Goal: Check status: Check status

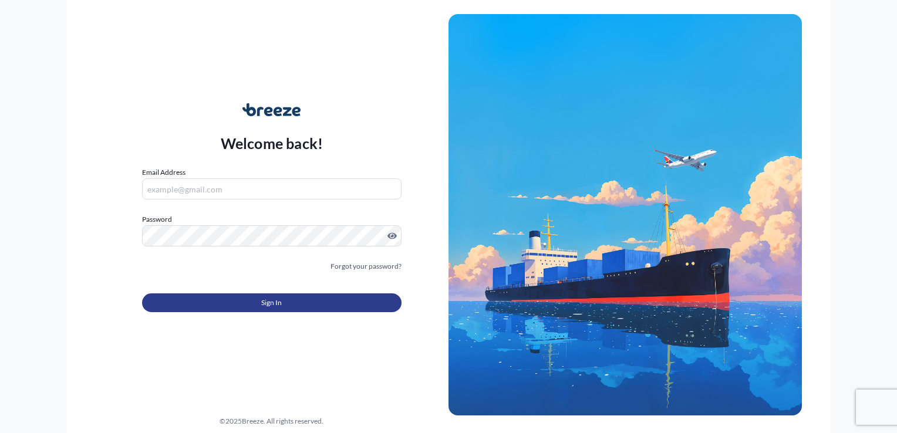
type input "[PERSON_NAME][EMAIL_ADDRESS][PERSON_NAME][DOMAIN_NAME]"
click at [287, 299] on button "Sign In" at bounding box center [271, 302] width 259 height 19
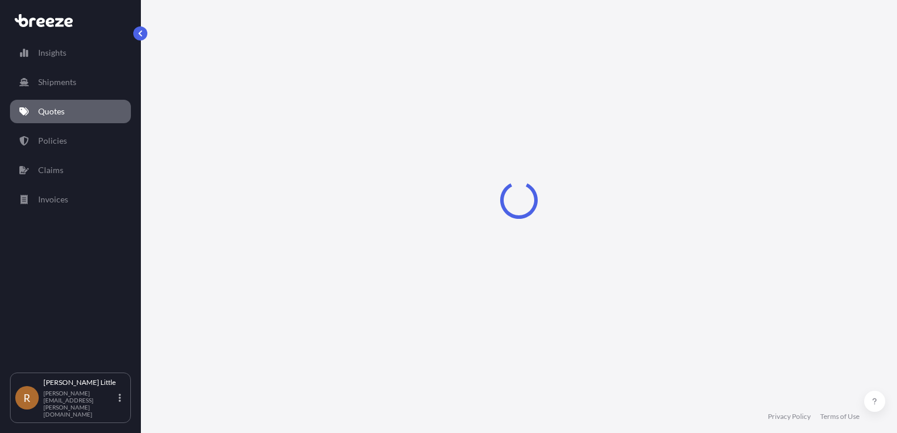
select select "Sea"
select select "Road"
select select "2"
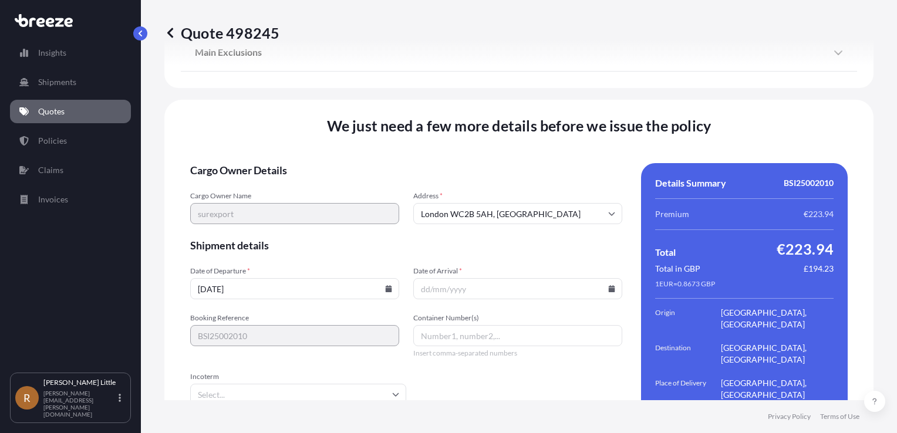
scroll to position [1669, 0]
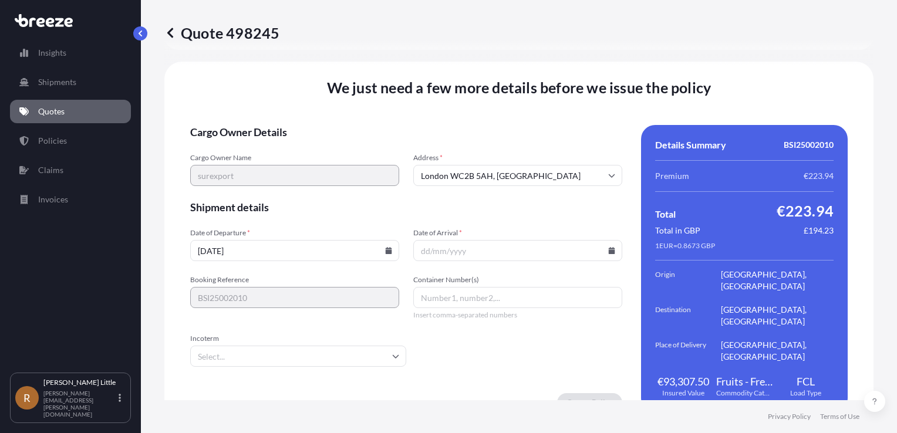
click at [367, 240] on input "[DATE]" at bounding box center [294, 250] width 209 height 21
click at [385, 247] on icon at bounding box center [388, 250] width 7 height 7
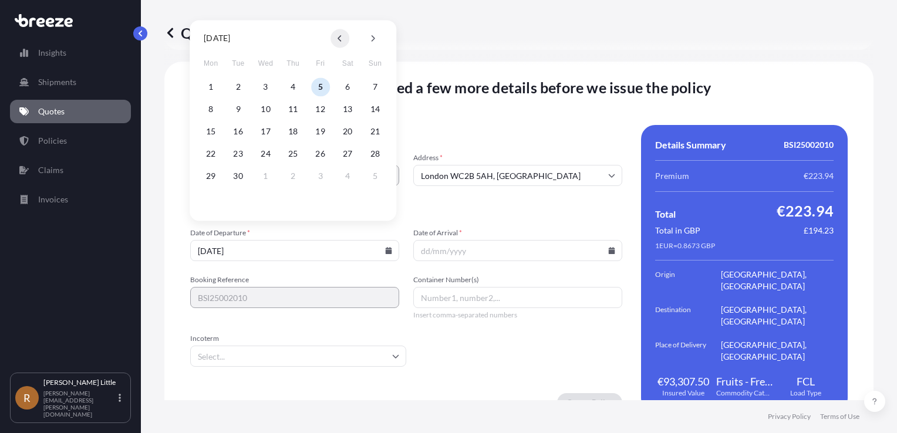
click at [335, 42] on button at bounding box center [339, 38] width 19 height 19
click at [265, 175] on button "27" at bounding box center [265, 176] width 19 height 19
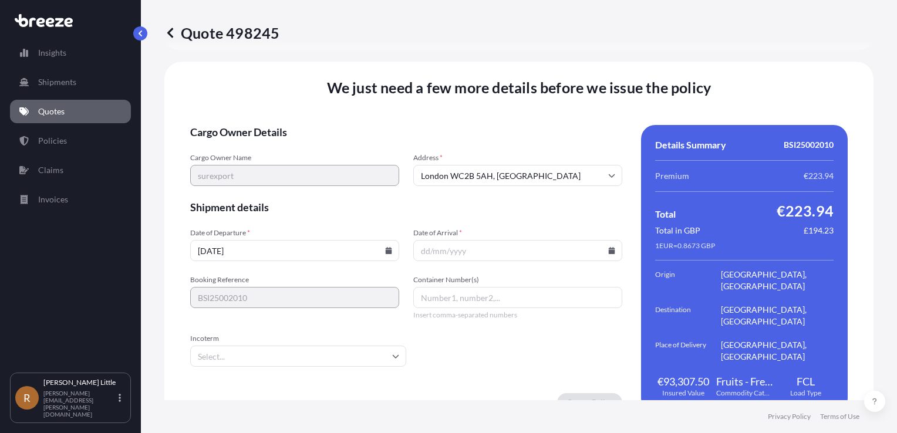
type input "[DATE]"
click at [601, 240] on input "Date of Arrival *" at bounding box center [517, 250] width 209 height 21
click at [609, 247] on icon at bounding box center [612, 250] width 6 height 7
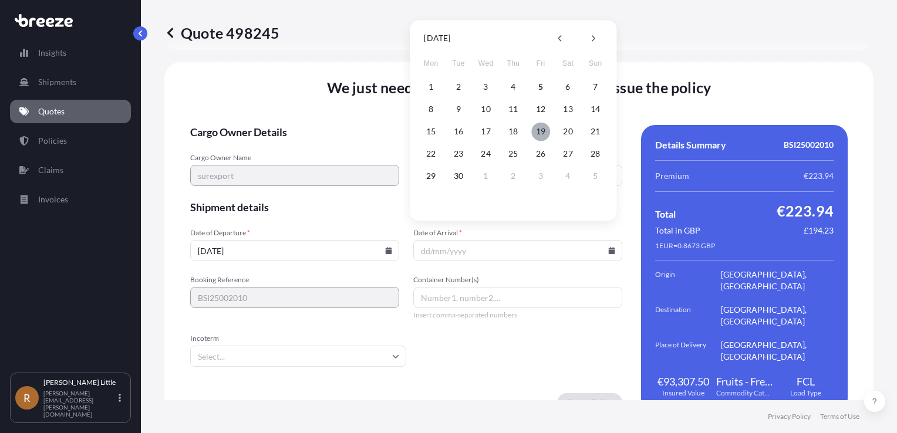
click at [539, 135] on button "19" at bounding box center [540, 131] width 19 height 19
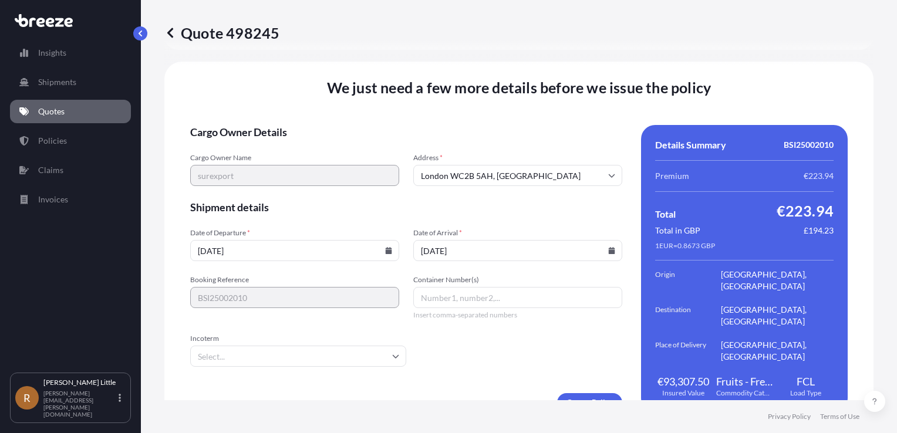
type input "[DATE]"
click at [451, 287] on input "Container Number(s)" at bounding box center [517, 297] width 209 height 21
type input "b"
click at [395, 353] on icon at bounding box center [395, 356] width 7 height 7
type input "BMOU9618780"
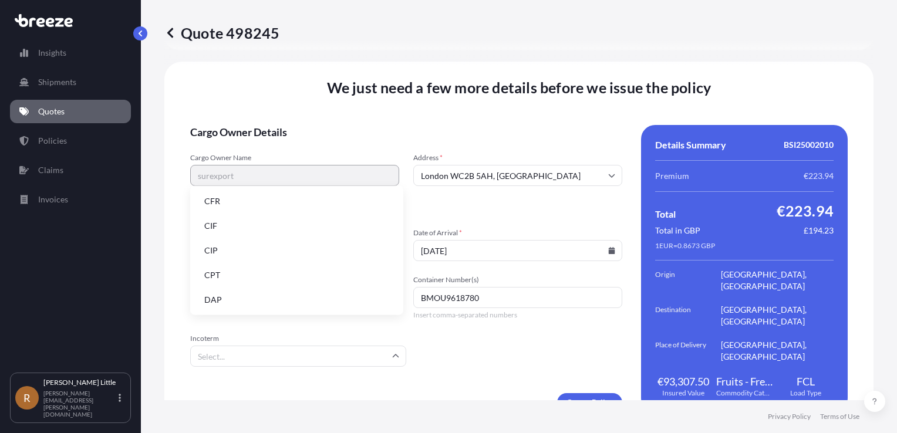
click at [289, 298] on li "DAP" at bounding box center [297, 300] width 204 height 22
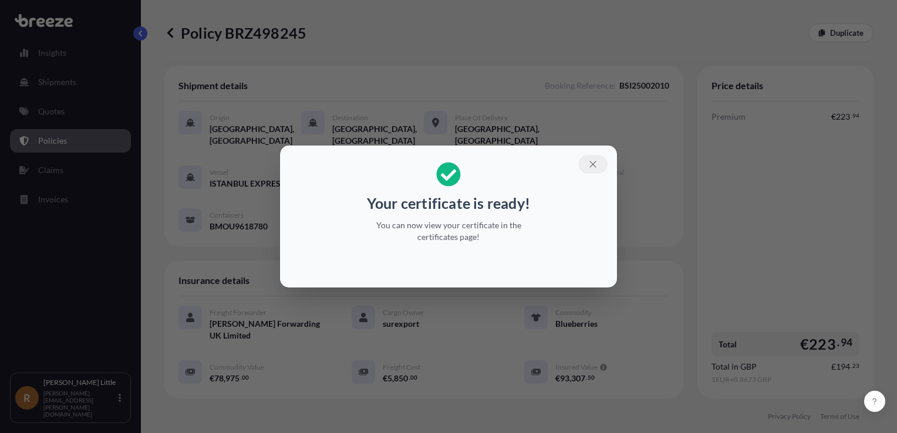
click at [594, 166] on icon "button" at bounding box center [592, 164] width 6 height 6
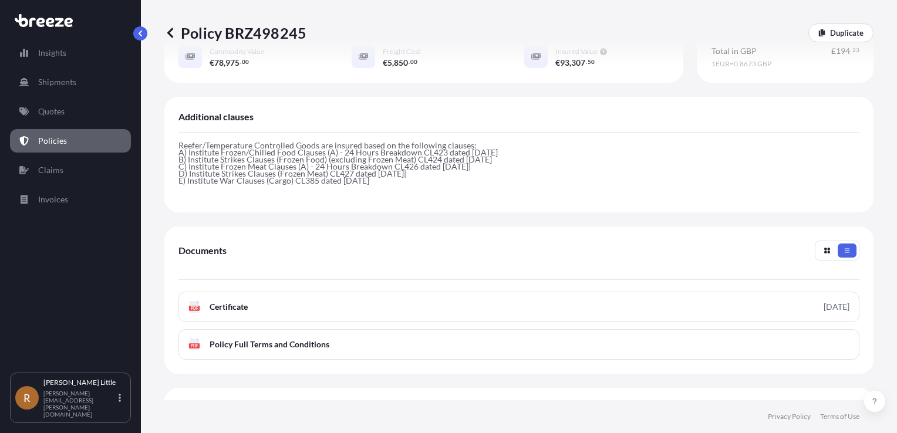
scroll to position [317, 0]
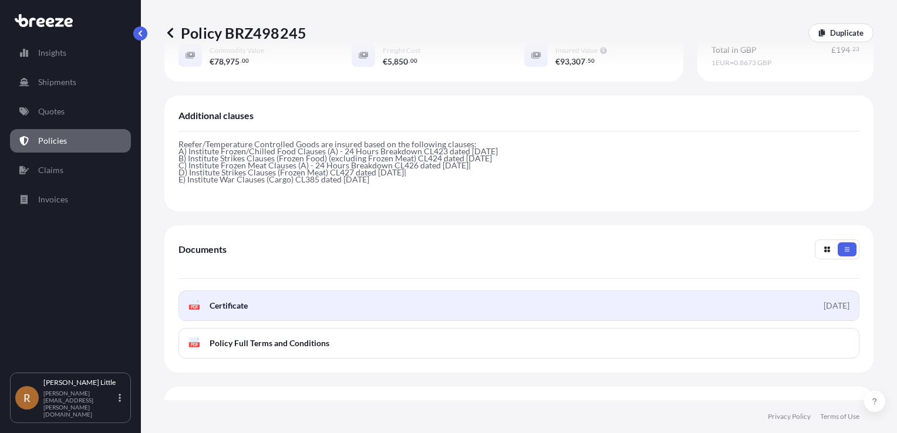
click at [242, 300] on span "Certificate" at bounding box center [229, 306] width 38 height 12
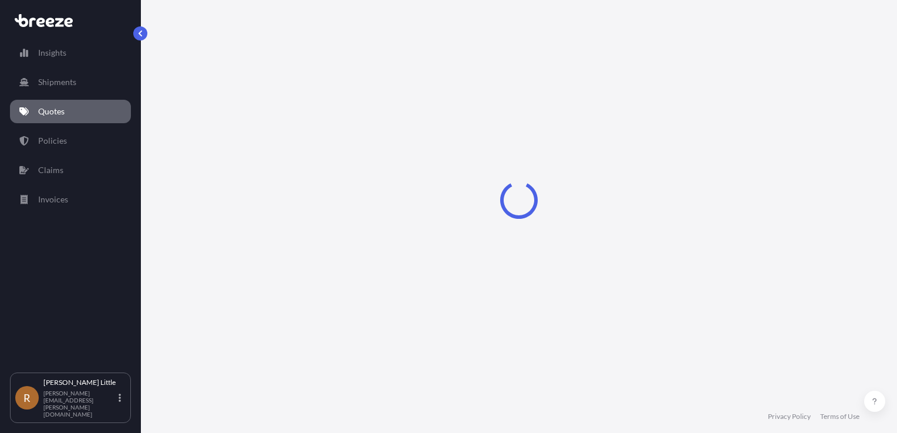
select select "Sea"
select select "Road"
select select "2"
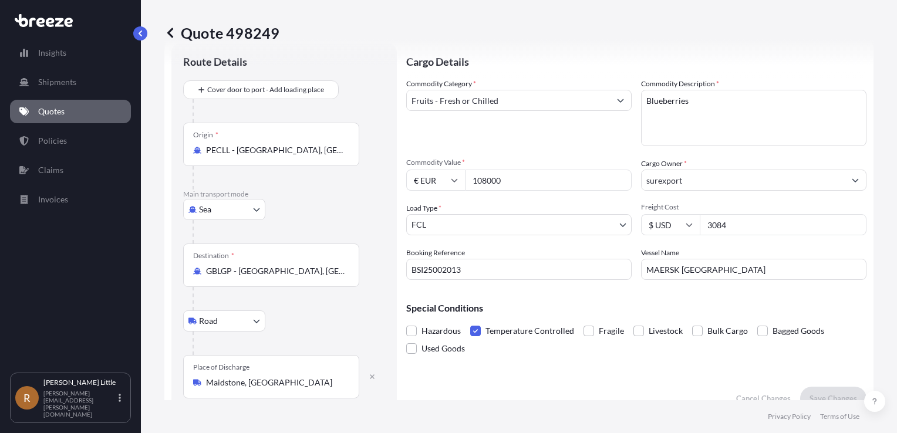
scroll to position [16, 0]
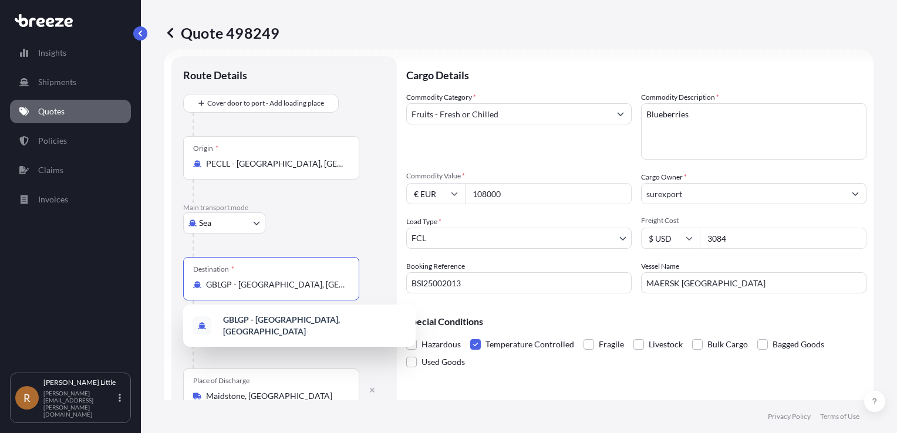
click at [312, 283] on input "GBLGP - [GEOGRAPHIC_DATA], [GEOGRAPHIC_DATA]" at bounding box center [275, 285] width 138 height 12
drag, startPoint x: 315, startPoint y: 283, endPoint x: 174, endPoint y: 282, distance: 140.3
click at [174, 282] on div "Route Details Cover door to port - Add loading place Place of loading Road Road…" at bounding box center [283, 239] width 225 height 367
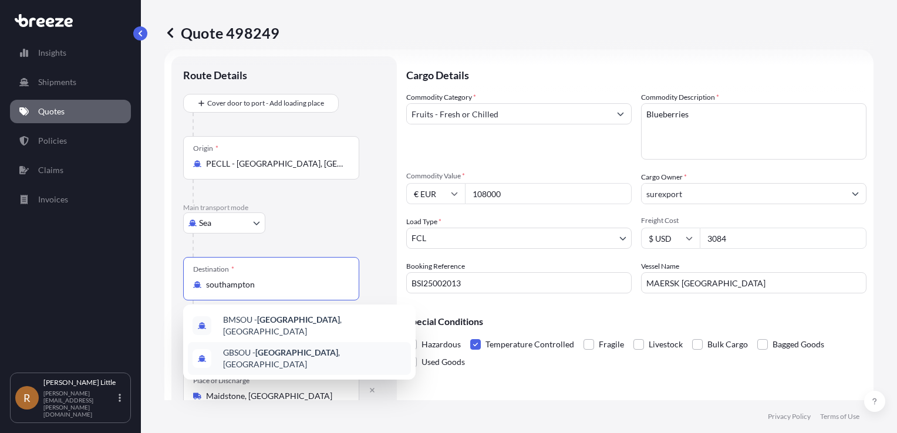
click at [251, 349] on span "GBSOU - Southampton , United Kingdom" at bounding box center [314, 358] width 183 height 23
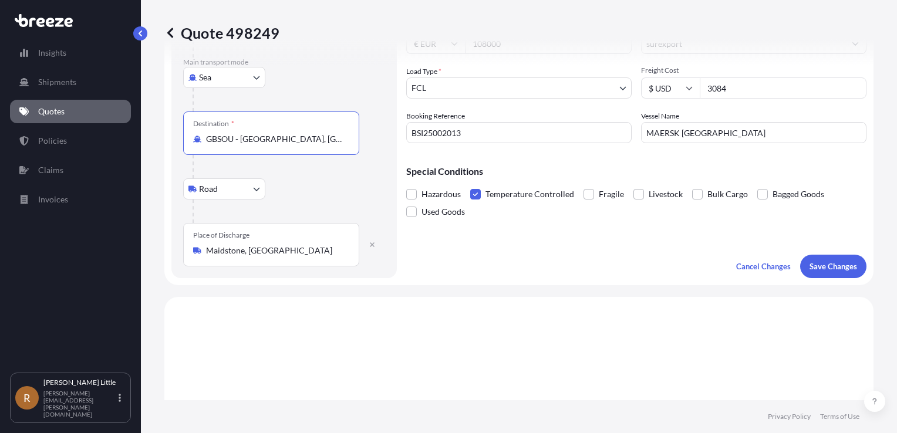
scroll to position [169, 0]
type input "GBSOU - Southampton, United Kingdom"
click at [842, 260] on p "Save Changes" at bounding box center [833, 264] width 48 height 12
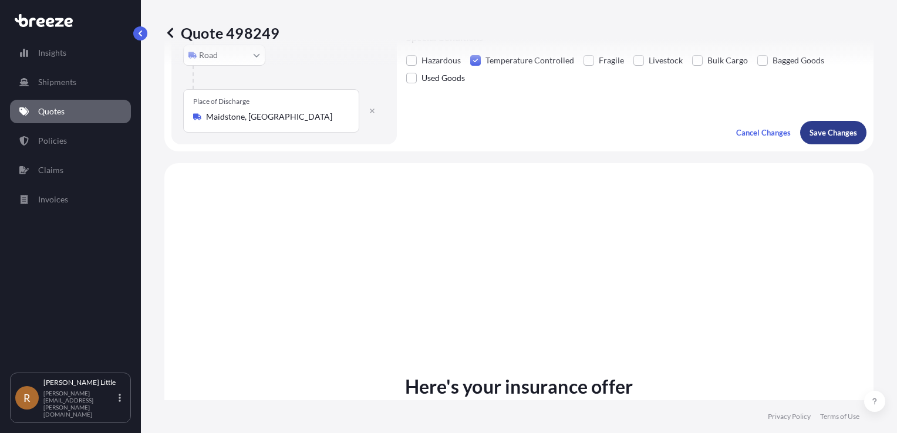
scroll to position [404, 0]
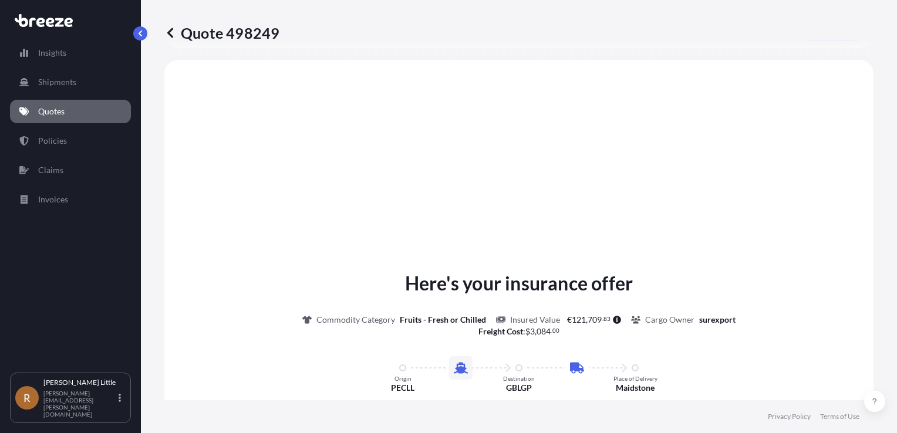
select select "Sea"
select select "Road"
select select "2"
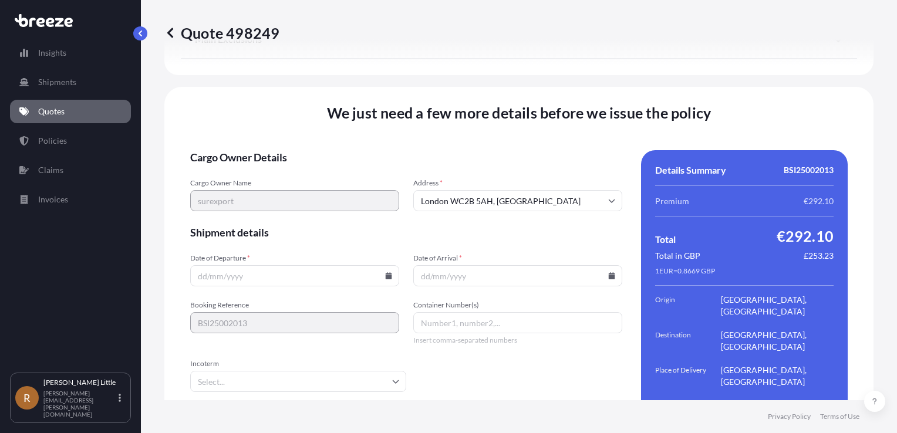
scroll to position [1669, 0]
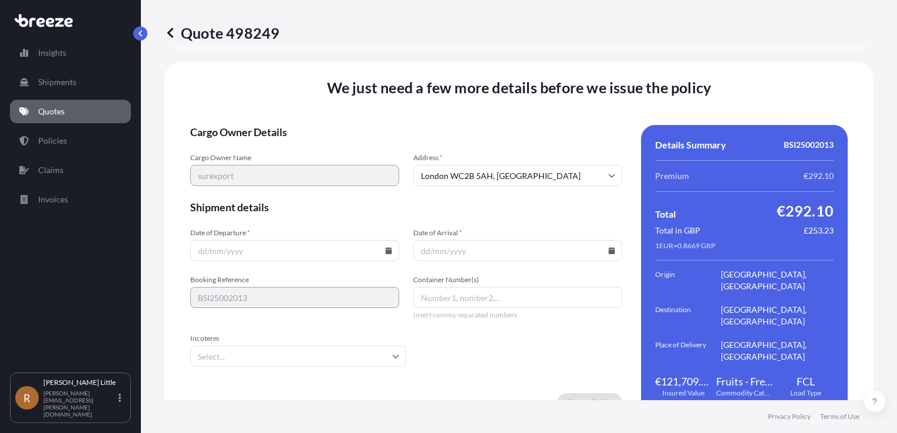
click at [386, 247] on icon at bounding box center [389, 250] width 6 height 7
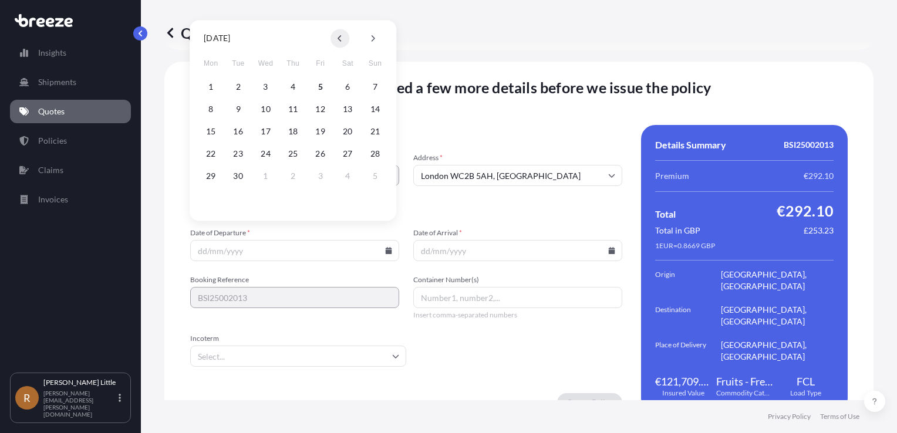
click at [338, 41] on icon at bounding box center [339, 38] width 5 height 7
click at [347, 174] on button "30" at bounding box center [347, 176] width 19 height 19
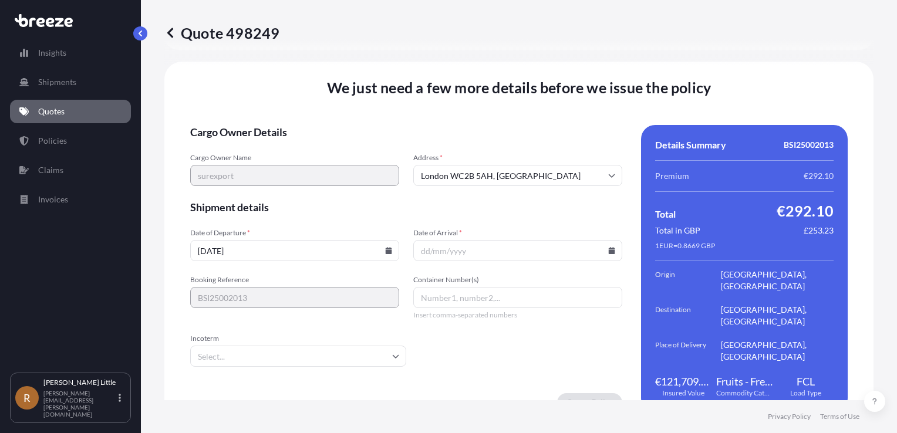
type input "30/08/2025"
click at [608, 247] on icon at bounding box center [611, 250] width 7 height 7
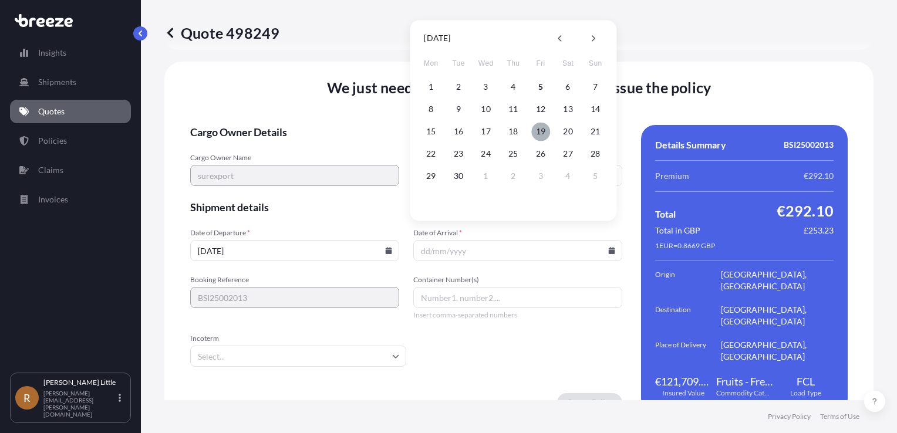
click at [538, 134] on button "19" at bounding box center [540, 131] width 19 height 19
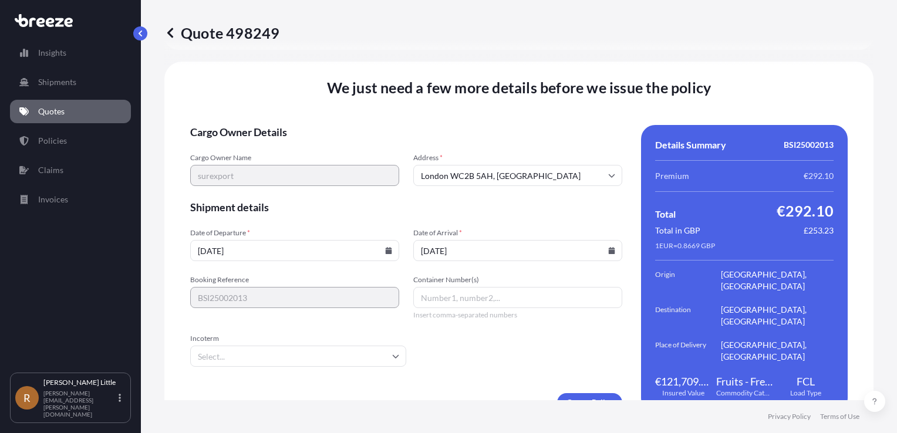
type input "[DATE]"
click at [434, 287] on input "Container Number(s)" at bounding box center [517, 297] width 209 height 21
type input "m"
type input "MNBU4065370"
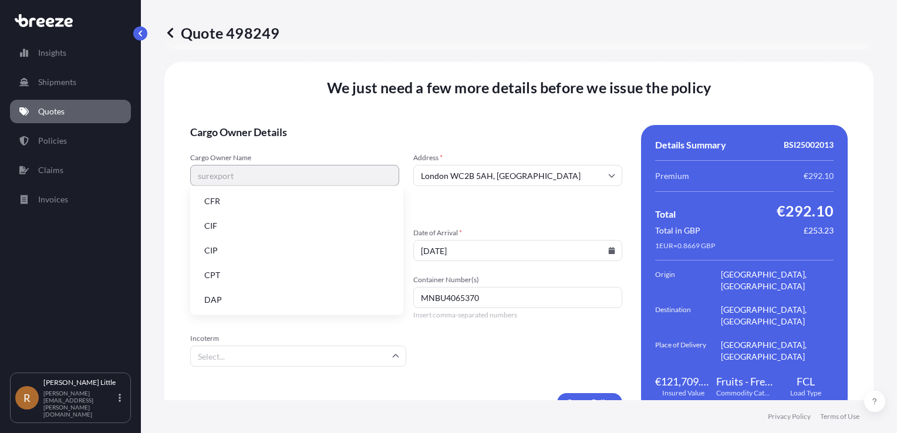
click at [383, 346] on input "Incoterm" at bounding box center [298, 356] width 216 height 21
click at [261, 296] on li "DAP" at bounding box center [297, 300] width 204 height 22
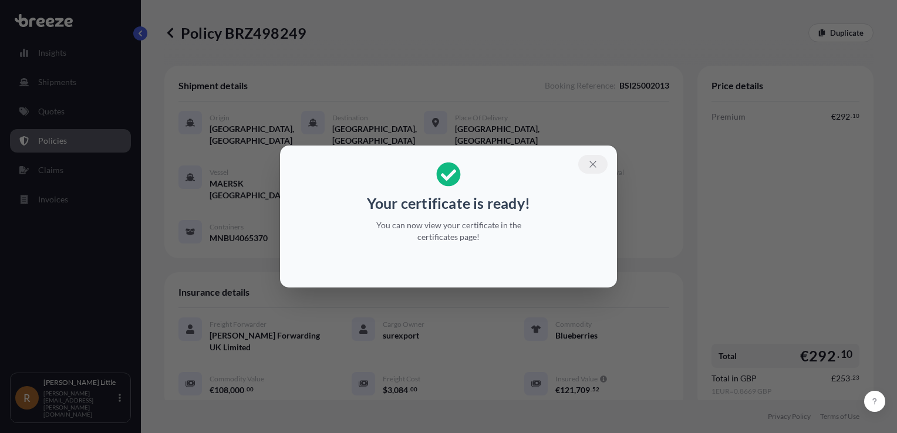
click at [593, 163] on icon "button" at bounding box center [592, 164] width 11 height 11
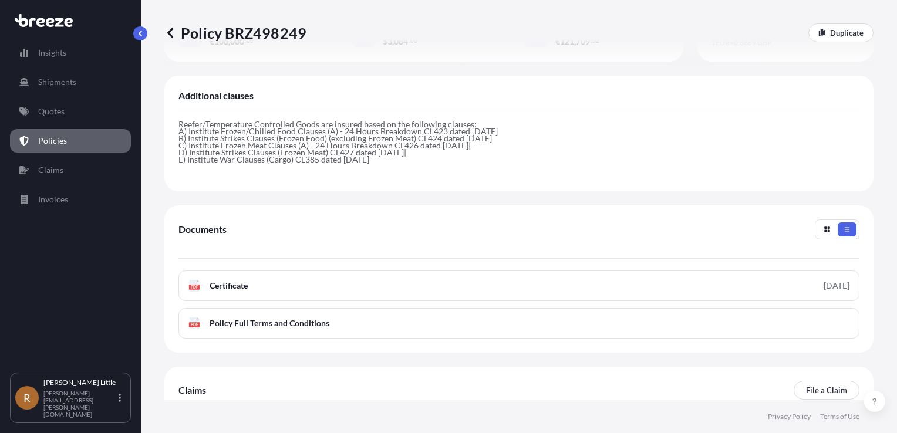
scroll to position [413, 0]
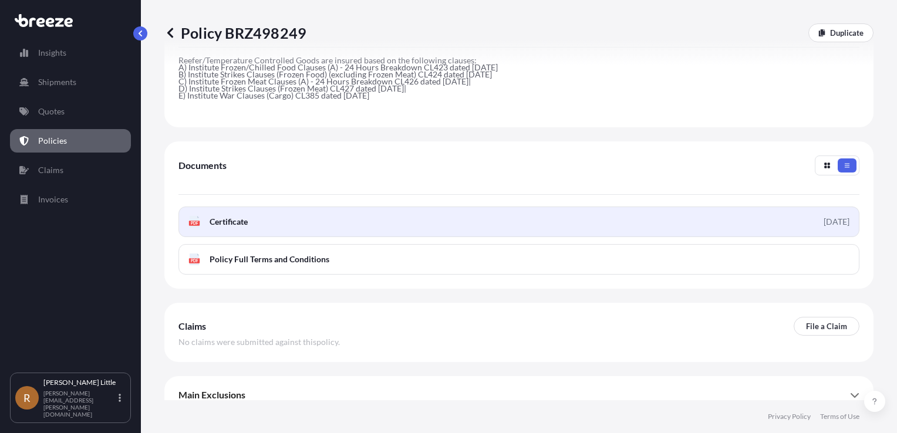
click at [228, 216] on span "Certificate" at bounding box center [229, 222] width 38 height 12
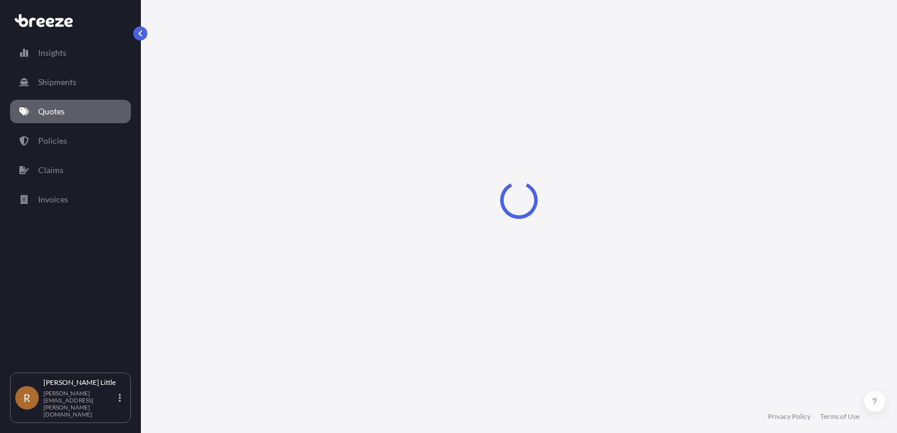
select select "Sea"
select select "Road"
select select "2"
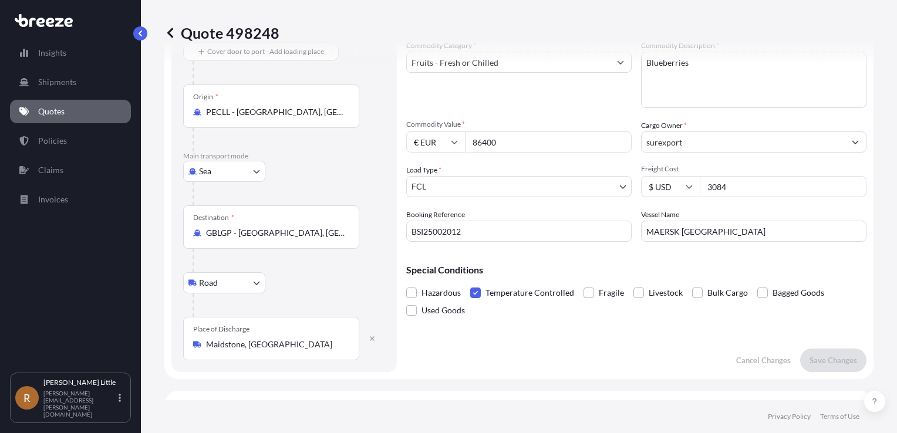
scroll to position [67, 0]
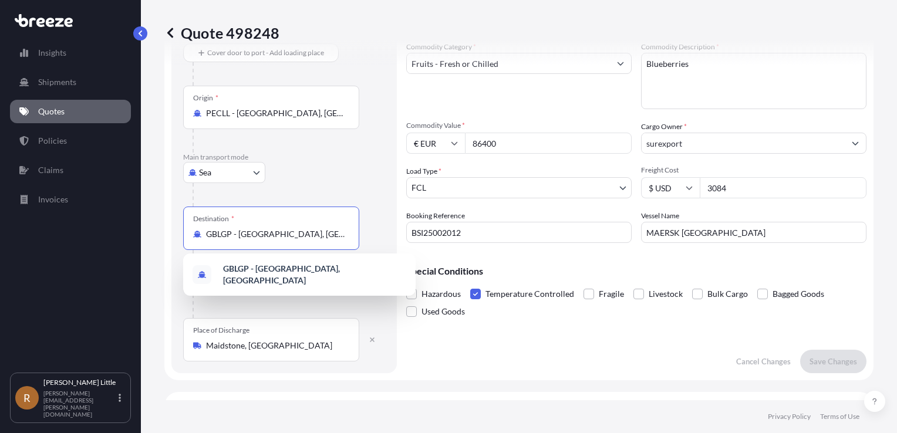
click at [308, 236] on input "GBLGP - [GEOGRAPHIC_DATA], [GEOGRAPHIC_DATA]" at bounding box center [275, 234] width 138 height 12
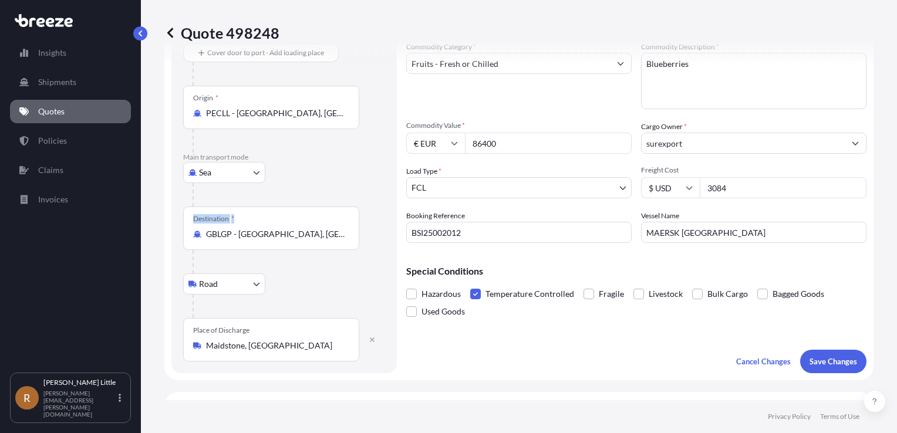
drag, startPoint x: 353, startPoint y: 237, endPoint x: 147, endPoint y: 219, distance: 206.7
click at [147, 219] on div "Quote 498248 Route Details Cover door to port - Add loading place Place of load…" at bounding box center [519, 200] width 756 height 400
click at [312, 220] on div "Destination * GBLGP - London Gateway Port, United Kingdom" at bounding box center [271, 228] width 176 height 43
click at [312, 228] on input "GBLGP - [GEOGRAPHIC_DATA], [GEOGRAPHIC_DATA]" at bounding box center [275, 234] width 138 height 12
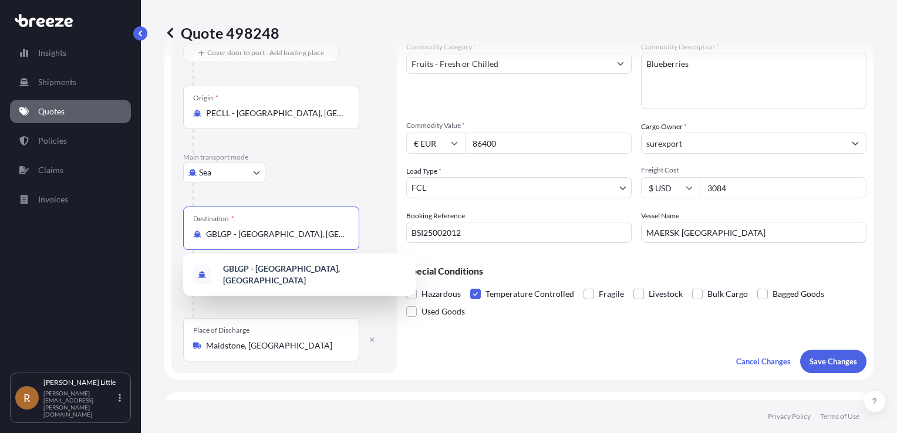
drag, startPoint x: 350, startPoint y: 235, endPoint x: 195, endPoint y: 234, distance: 154.4
click at [195, 234] on div "Destination * GBLGP - London Gateway Port, United Kingdom" at bounding box center [271, 228] width 176 height 43
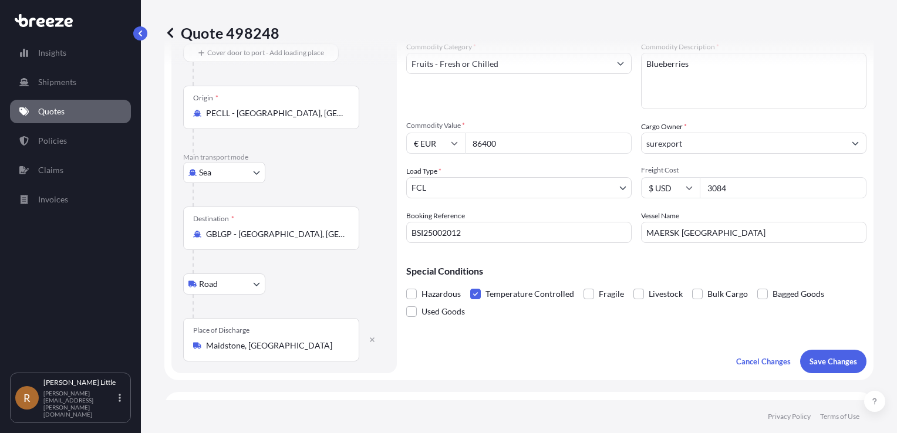
drag, startPoint x: 337, startPoint y: 243, endPoint x: 246, endPoint y: 244, distance: 91.0
click at [246, 244] on div "Destination * GBLGP - London Gateway Port, United Kingdom" at bounding box center [271, 228] width 176 height 43
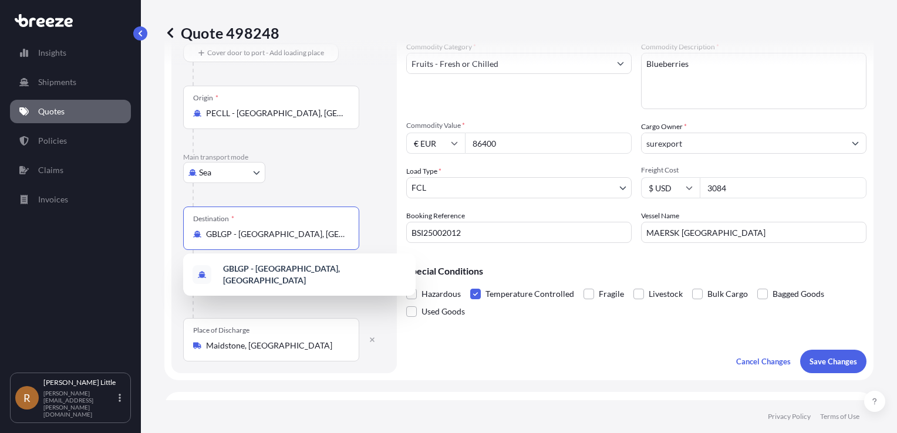
drag, startPoint x: 246, startPoint y: 244, endPoint x: 294, endPoint y: 234, distance: 48.6
click at [294, 234] on input "GBLGP - [GEOGRAPHIC_DATA], [GEOGRAPHIC_DATA]" at bounding box center [275, 234] width 138 height 12
click at [300, 234] on input "GBLGP - [GEOGRAPHIC_DATA], [GEOGRAPHIC_DATA]" at bounding box center [275, 234] width 138 height 12
type input "Port, United Kingdom"
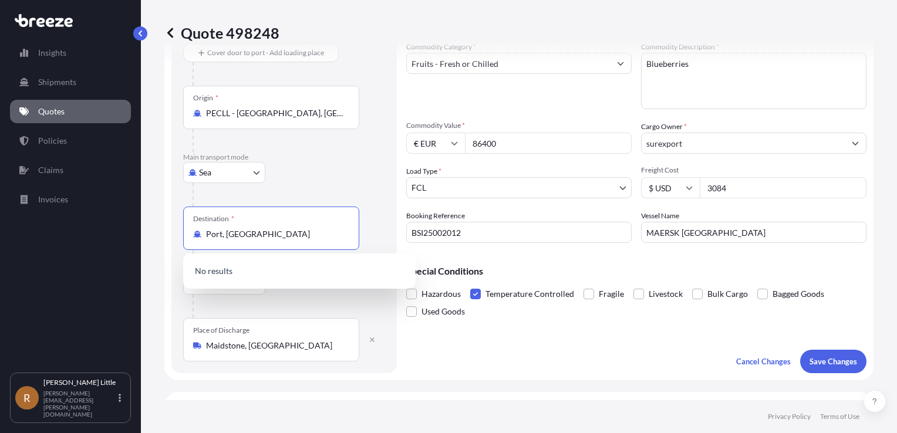
drag, startPoint x: 298, startPoint y: 229, endPoint x: 197, endPoint y: 222, distance: 101.1
click at [197, 222] on div "Destination * Port, United Kingdom" at bounding box center [271, 228] width 176 height 43
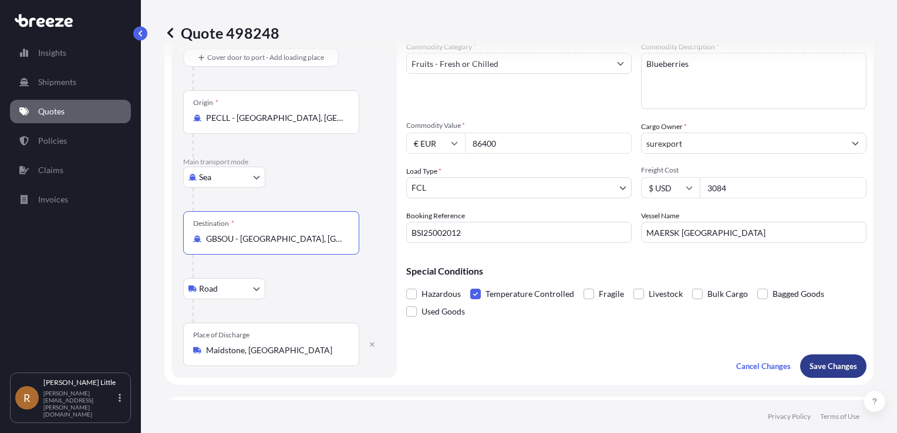
type input "GBSOU - Southampton, United Kingdom"
click at [817, 364] on p "Save Changes" at bounding box center [833, 366] width 48 height 12
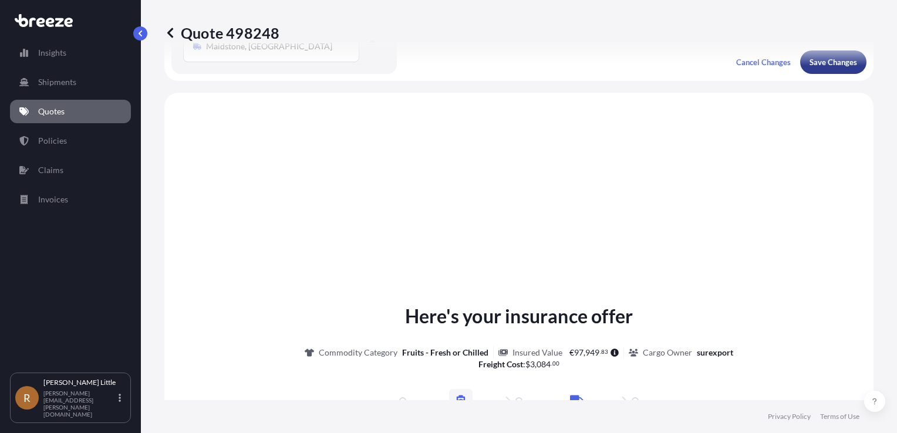
scroll to position [404, 0]
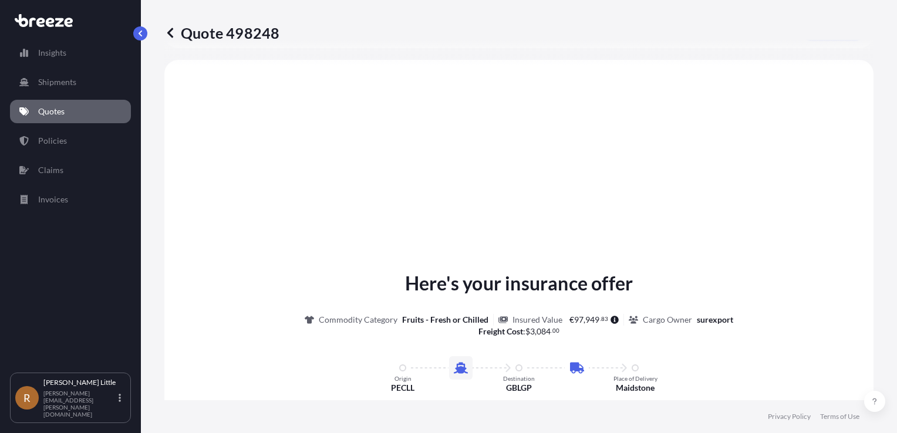
select select "Sea"
select select "Road"
select select "2"
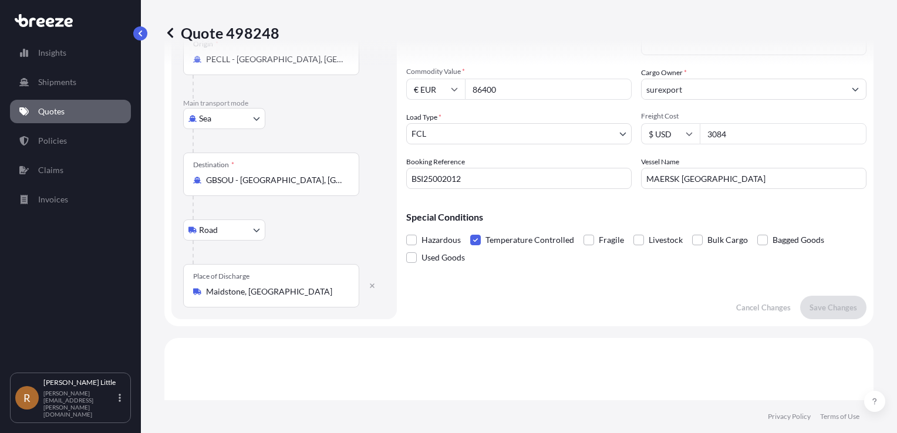
scroll to position [116, 0]
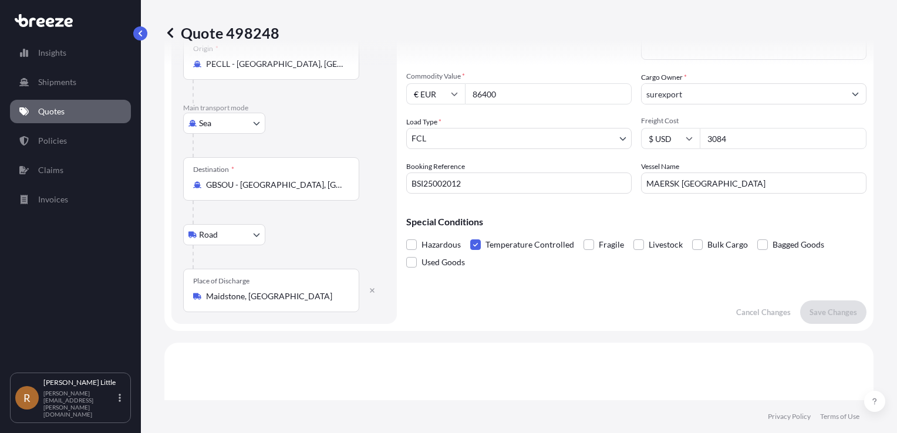
drag, startPoint x: 515, startPoint y: 92, endPoint x: 428, endPoint y: 105, distance: 88.5
click at [428, 105] on div "Commodity Category * Fruits - Fresh or Chilled Commodity Description * Blueberr…" at bounding box center [636, 93] width 460 height 202
type input "108000"
click at [832, 309] on p "Save Changes" at bounding box center [833, 312] width 48 height 12
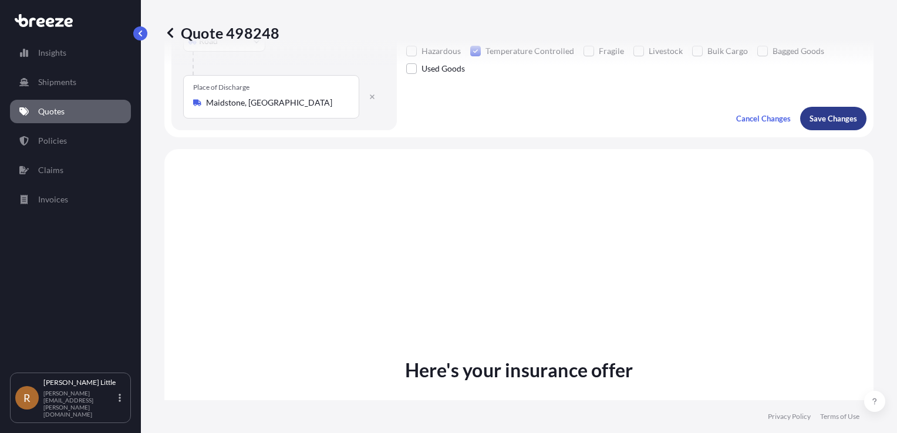
scroll to position [399, 0]
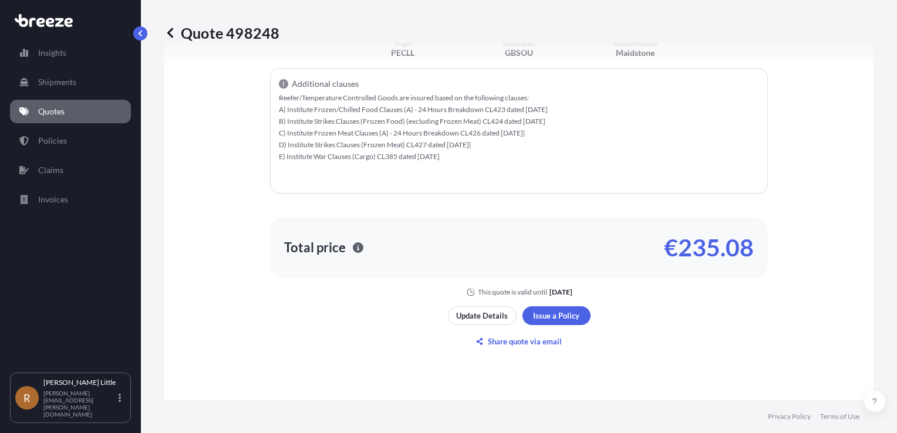
select select "Sea"
select select "Road"
select select "2"
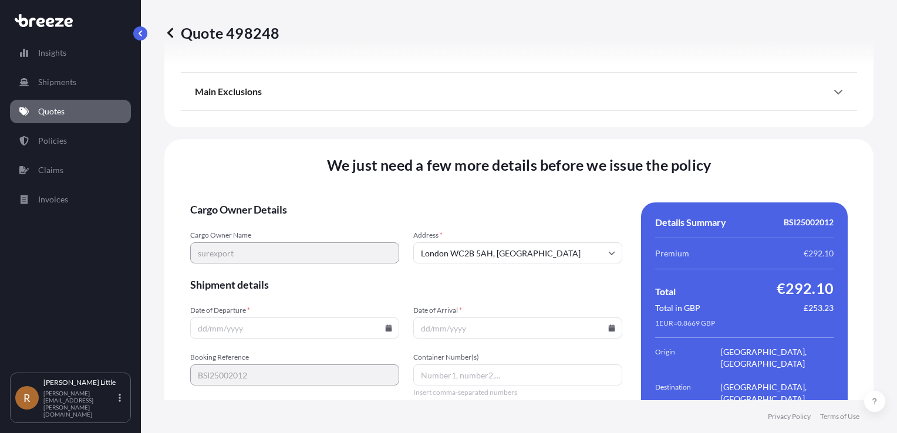
scroll to position [1669, 0]
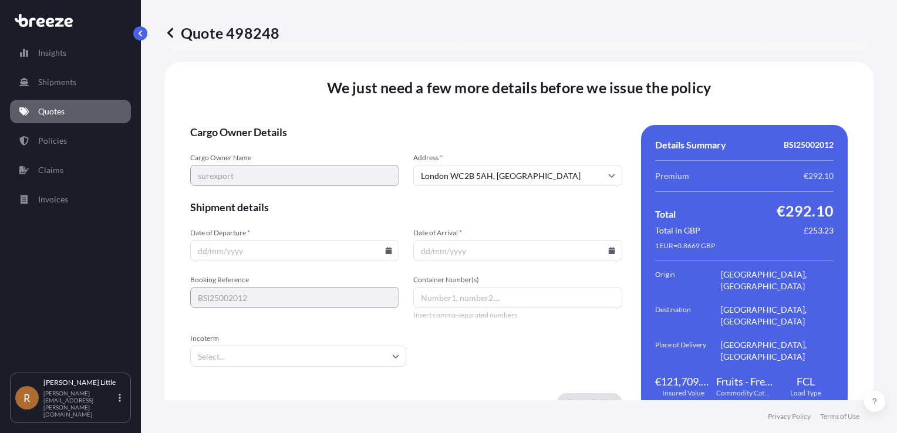
click at [386, 247] on icon at bounding box center [388, 250] width 7 height 7
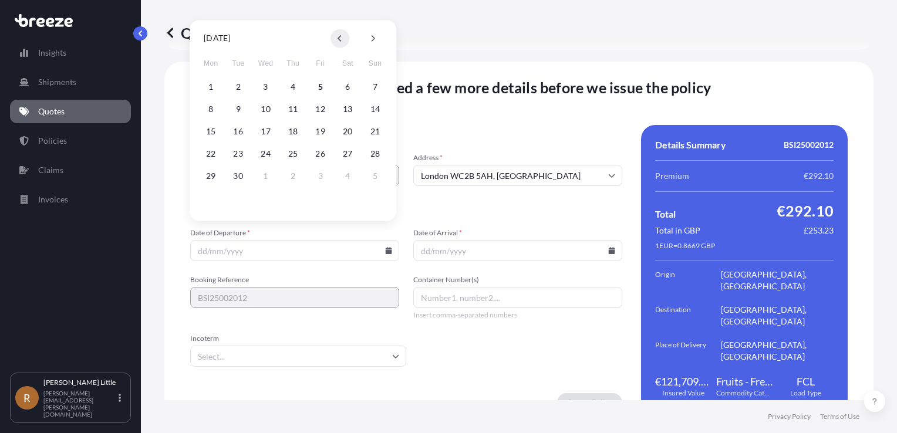
click at [336, 44] on button at bounding box center [339, 38] width 19 height 19
click at [345, 181] on button "30" at bounding box center [347, 176] width 19 height 19
type input "30/08/2025"
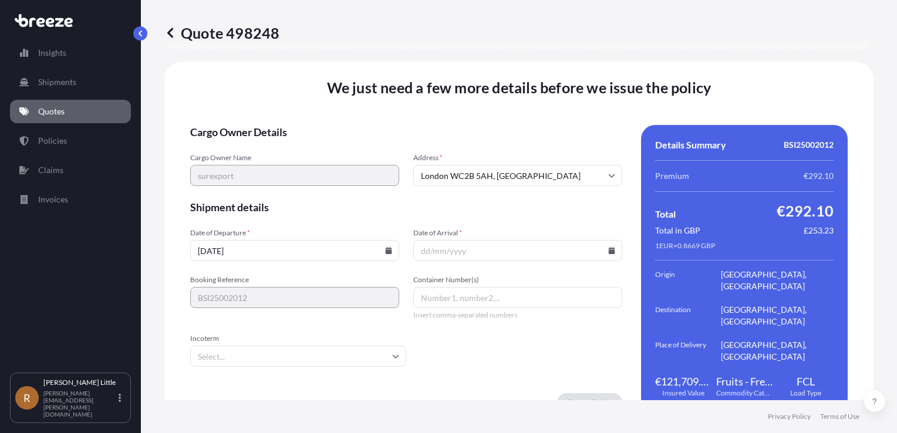
click at [609, 247] on icon at bounding box center [612, 250] width 6 height 7
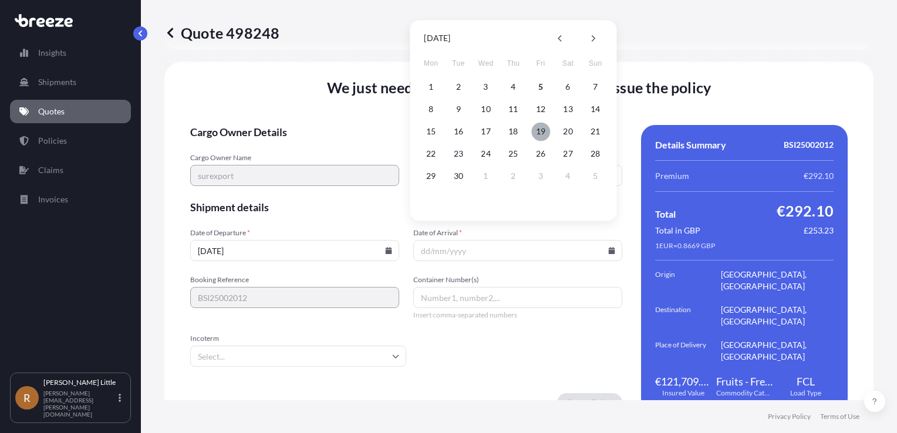
click at [543, 130] on button "19" at bounding box center [540, 131] width 19 height 19
type input "[DATE]"
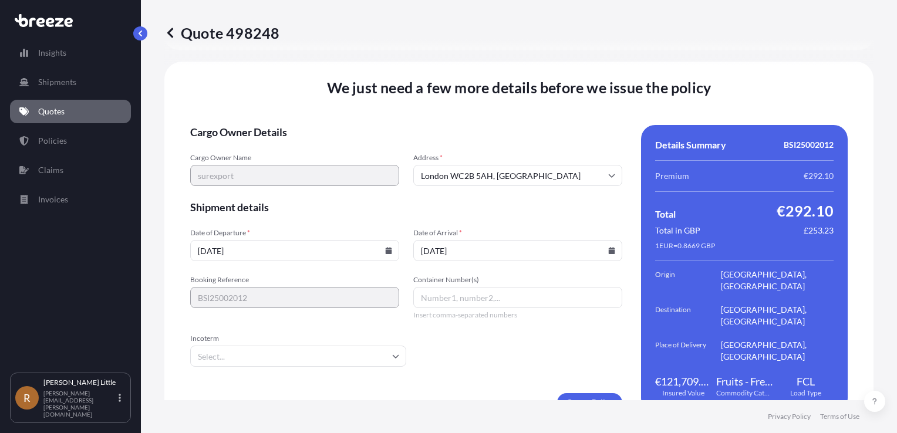
click at [474, 287] on input "Container Number(s)" at bounding box center [517, 297] width 209 height 21
type input "MNBU3909413"
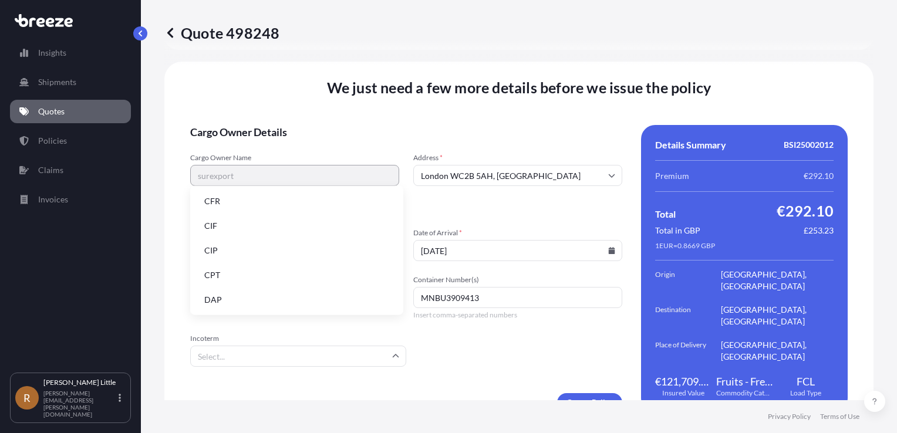
click at [384, 346] on input "Incoterm" at bounding box center [298, 356] width 216 height 21
click at [310, 302] on li "DAP" at bounding box center [297, 300] width 204 height 22
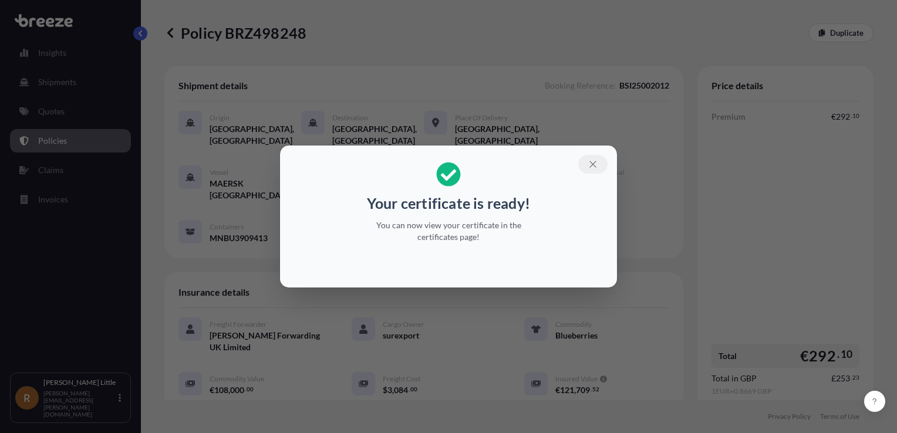
click at [592, 161] on icon "button" at bounding box center [592, 164] width 11 height 11
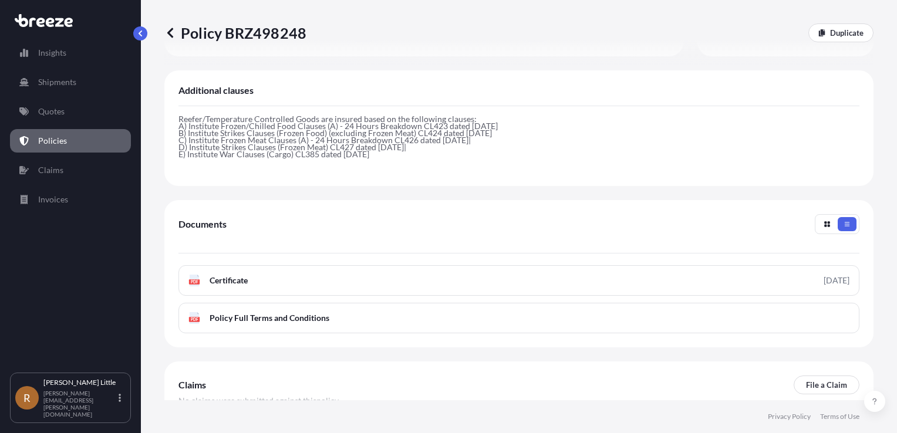
scroll to position [354, 0]
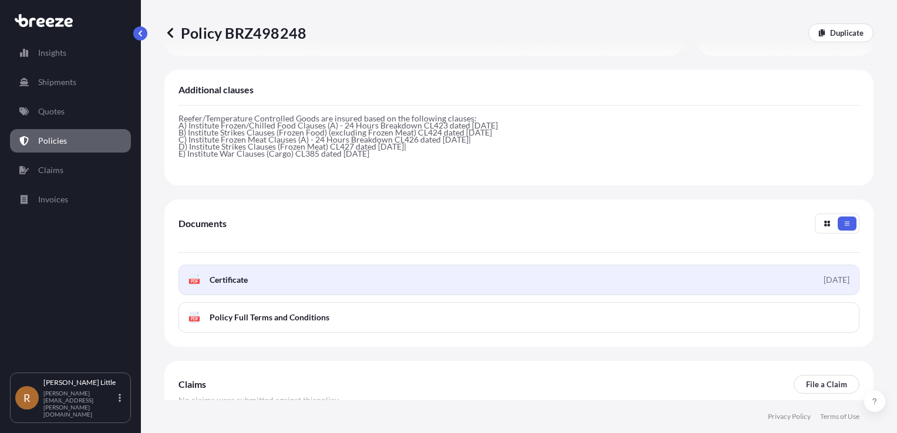
click at [317, 273] on link "PDF Certificate [DATE]" at bounding box center [518, 280] width 681 height 31
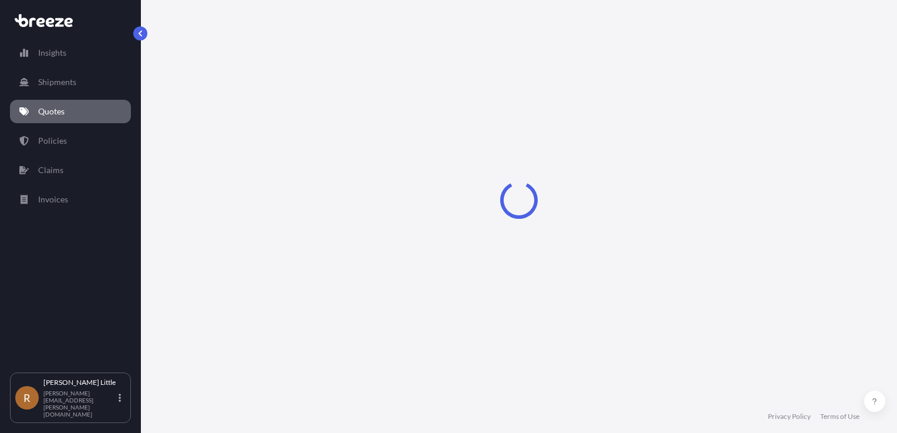
select select "Sea"
select select "Road"
select select "2"
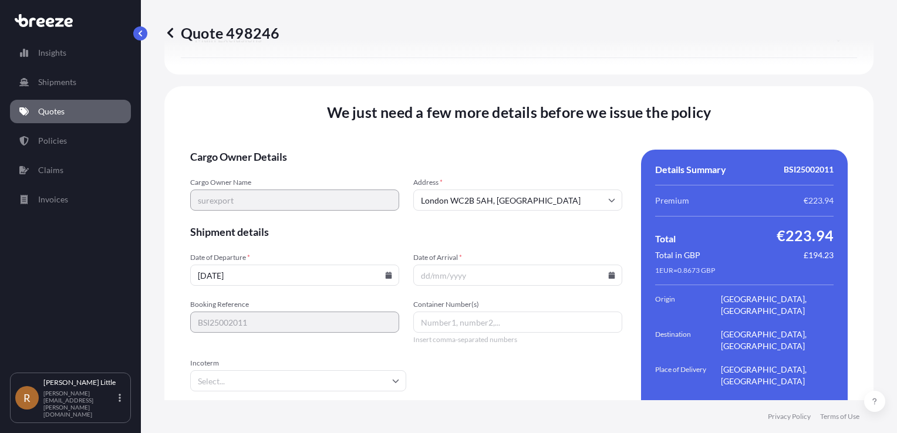
scroll to position [1669, 0]
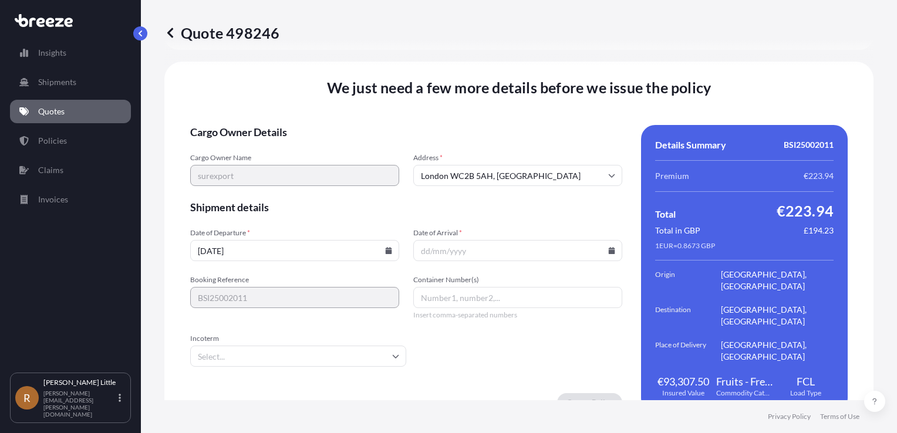
click at [386, 247] on icon at bounding box center [389, 250] width 6 height 7
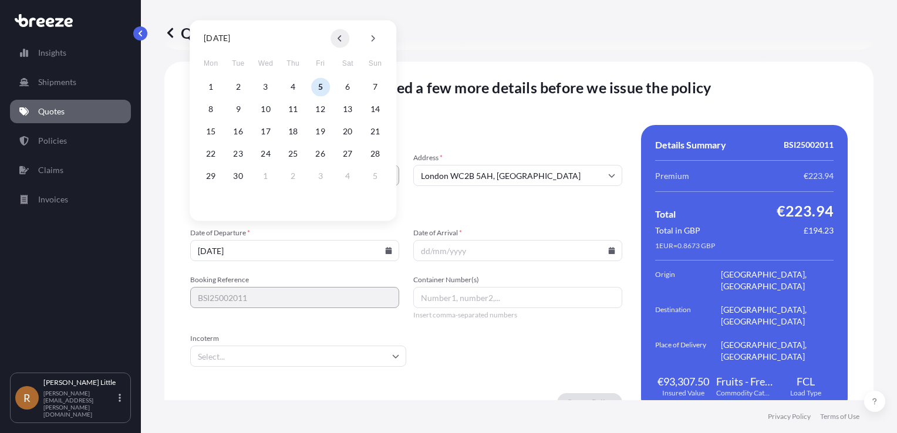
click at [336, 39] on button at bounding box center [339, 38] width 19 height 19
click at [265, 176] on button "27" at bounding box center [265, 176] width 19 height 19
type input "[DATE]"
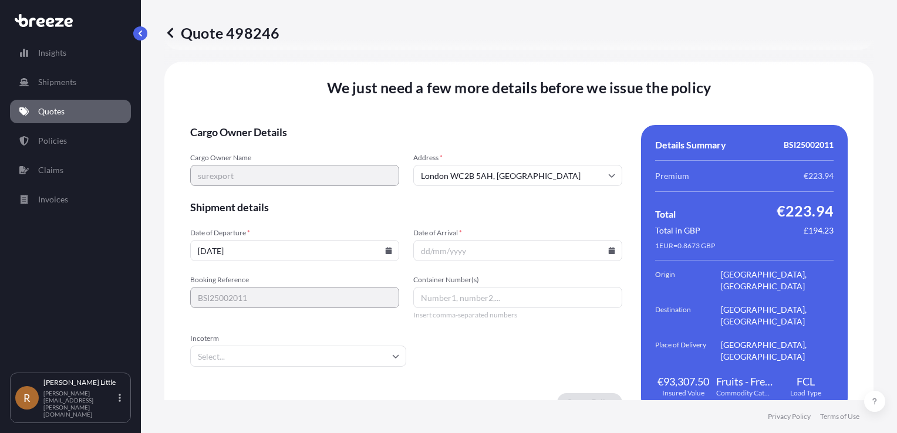
click at [609, 247] on icon at bounding box center [612, 250] width 6 height 7
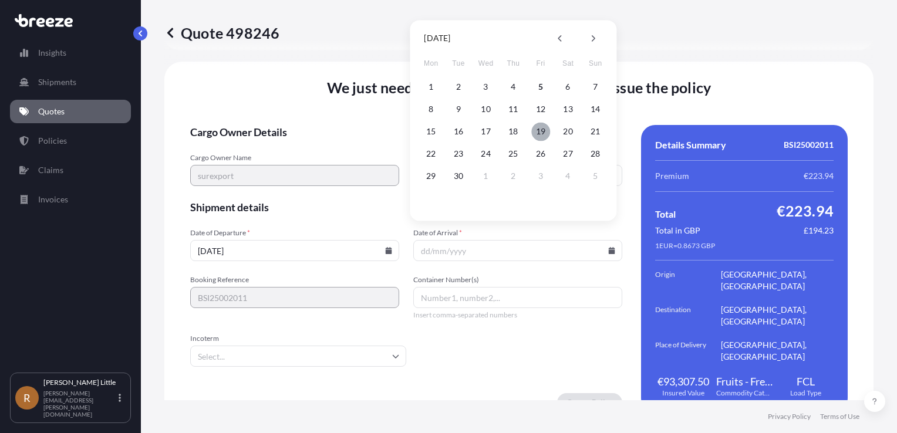
click at [542, 131] on button "19" at bounding box center [540, 131] width 19 height 19
type input "[DATE]"
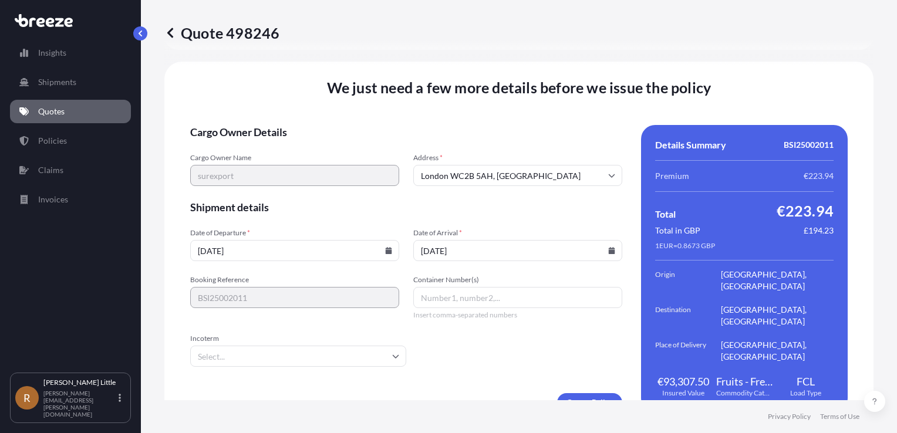
click at [469, 290] on input "Container Number(s)" at bounding box center [517, 297] width 209 height 21
type input "c"
type input "CXRU1626930"
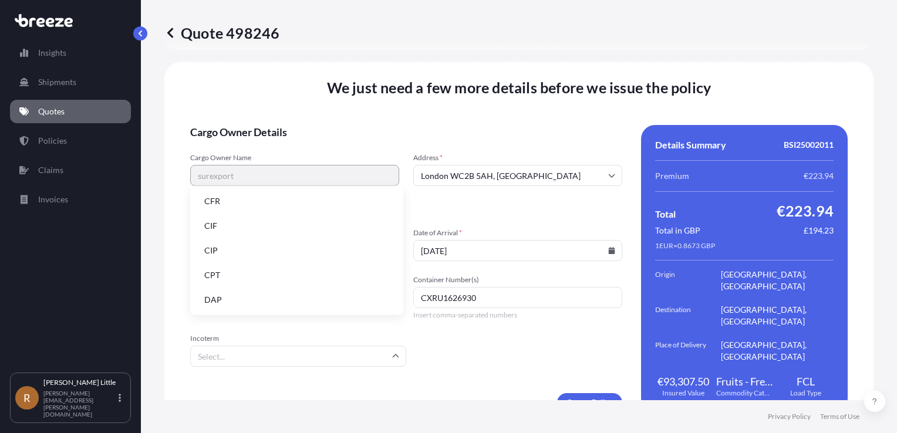
click at [371, 347] on input "Incoterm" at bounding box center [298, 356] width 216 height 21
click at [267, 299] on li "DAP" at bounding box center [297, 300] width 204 height 22
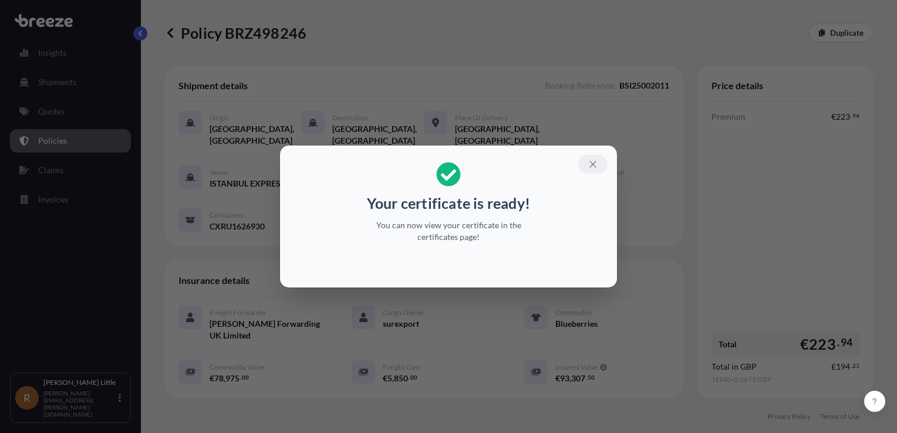
click at [594, 169] on icon "button" at bounding box center [592, 164] width 11 height 11
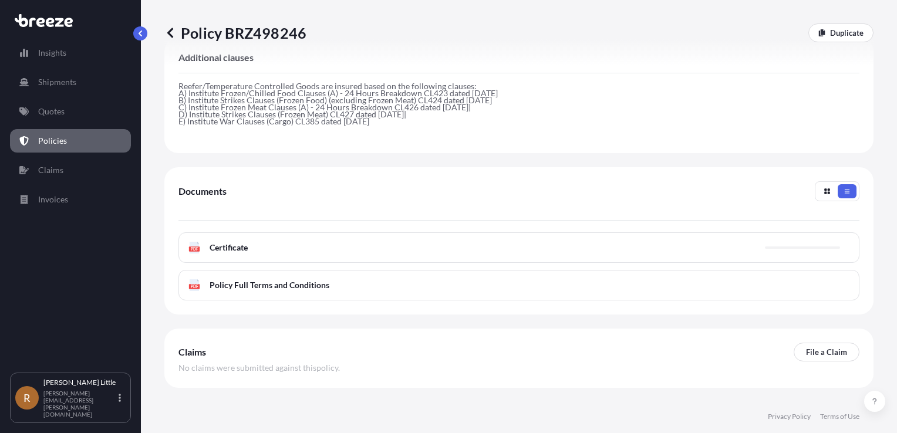
scroll to position [387, 0]
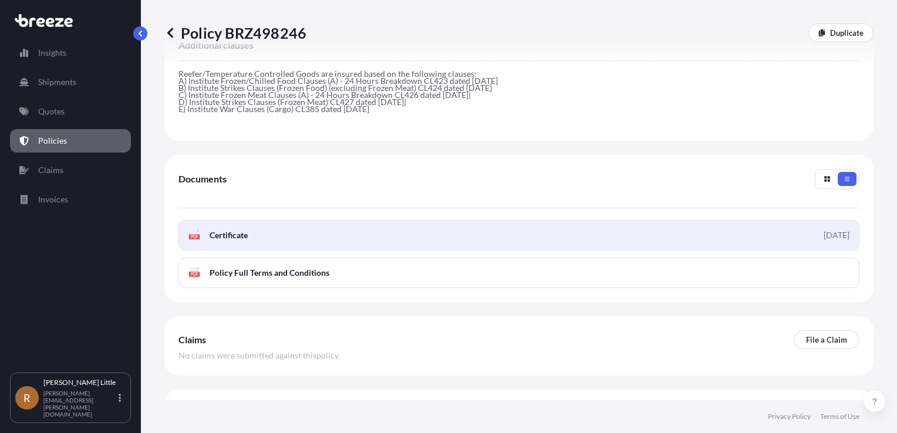
click at [404, 239] on link "PDF Certificate [DATE]" at bounding box center [518, 235] width 681 height 31
